Goal: Information Seeking & Learning: Learn about a topic

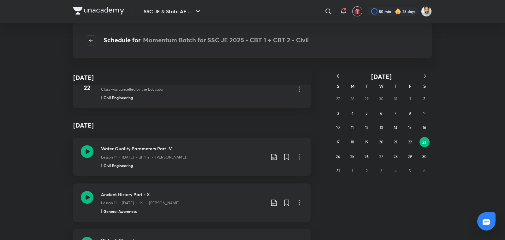
scroll to position [45229, 0]
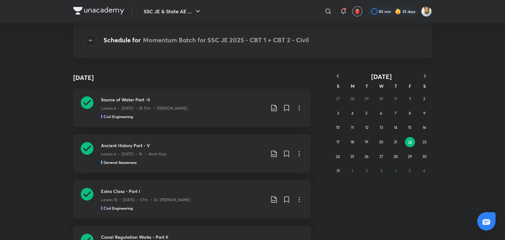
click at [94, 45] on button "button" at bounding box center [91, 40] width 10 height 10
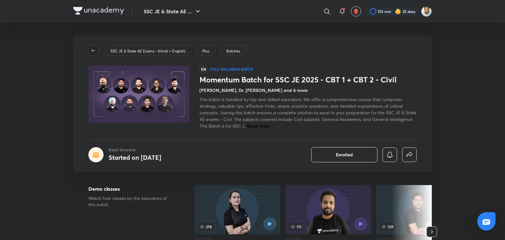
click at [92, 50] on icon "button" at bounding box center [93, 50] width 5 height 5
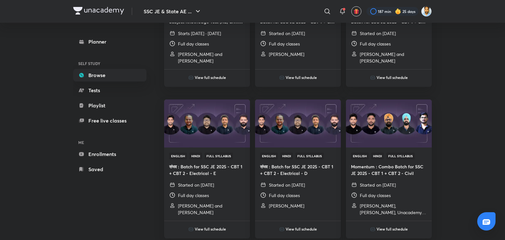
scroll to position [295, 0]
click at [105, 154] on link "Enrollments" at bounding box center [109, 154] width 73 height 13
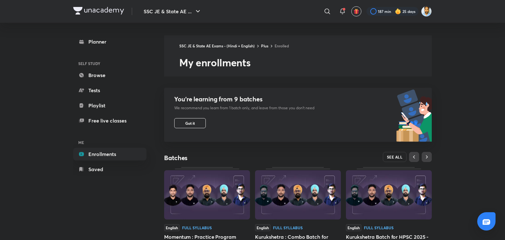
click at [395, 157] on span "SEE ALL" at bounding box center [395, 157] width 16 height 4
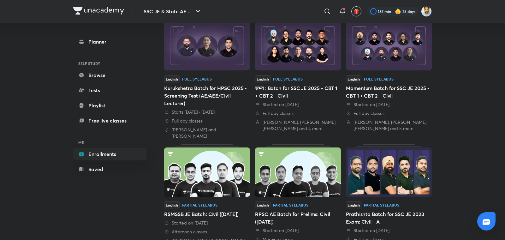
scroll to position [207, 0]
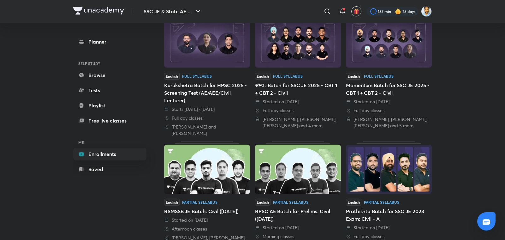
click at [298, 98] on div "Started on 23 May 2025" at bounding box center [298, 101] width 86 height 6
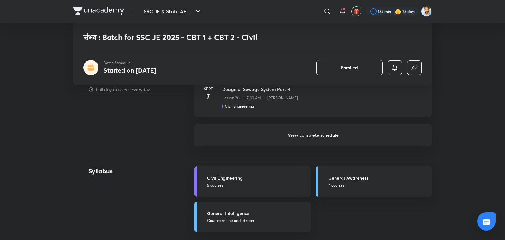
scroll to position [532, 0]
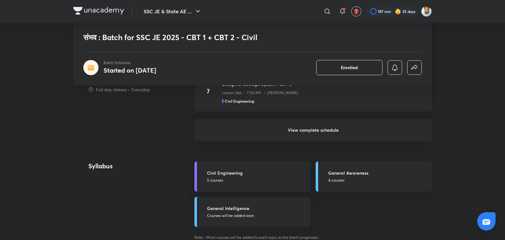
click at [319, 123] on h6 "View complete schedule" at bounding box center [312, 130] width 237 height 22
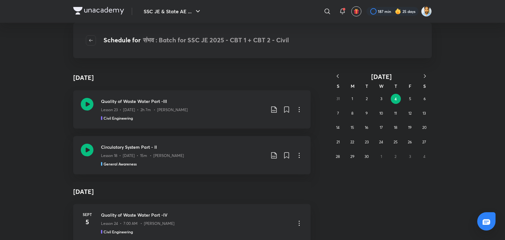
click at [337, 73] on icon "button" at bounding box center [337, 76] width 6 height 6
click at [340, 76] on icon "button" at bounding box center [337, 76] width 6 height 6
click at [395, 100] on abbr "3" at bounding box center [395, 98] width 2 height 5
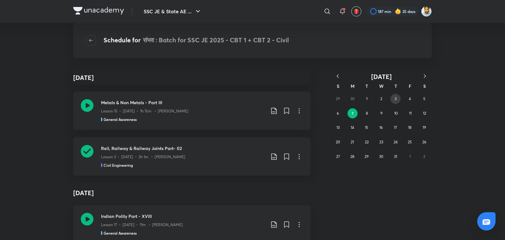
scroll to position [20851, 0]
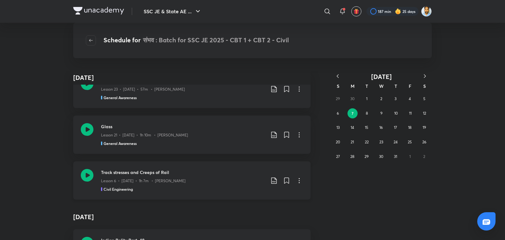
click at [166, 178] on p "Lesson 6 • Jul 7 • 1h 7m • Harshna Verma" at bounding box center [143, 181] width 85 height 6
